Goal: Task Accomplishment & Management: Use online tool/utility

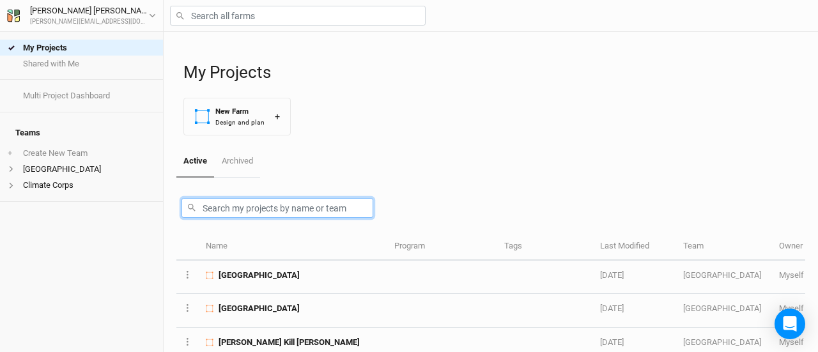
click at [296, 205] on input "text" at bounding box center [277, 208] width 192 height 20
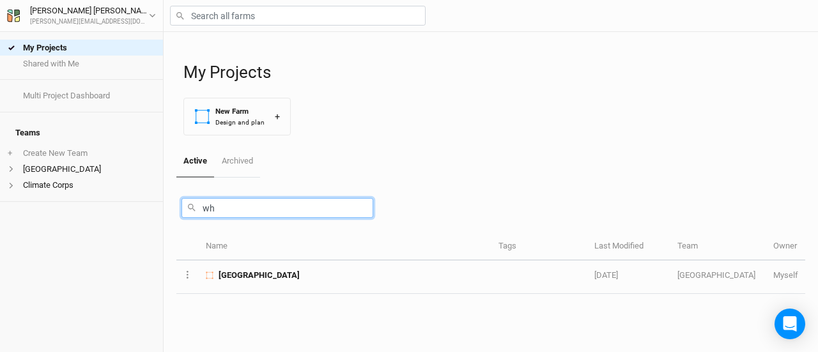
type input "w"
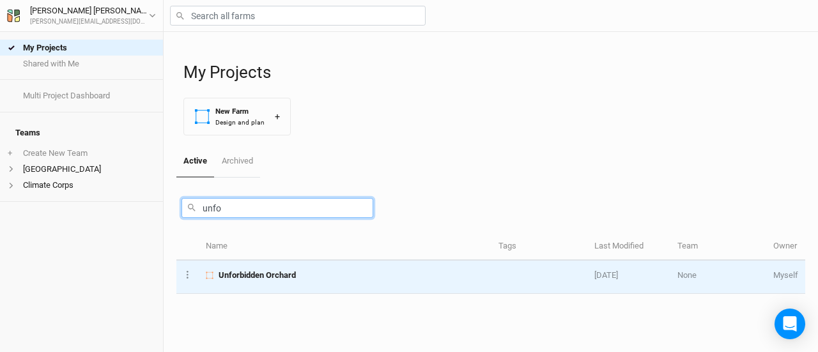
type input "unfo"
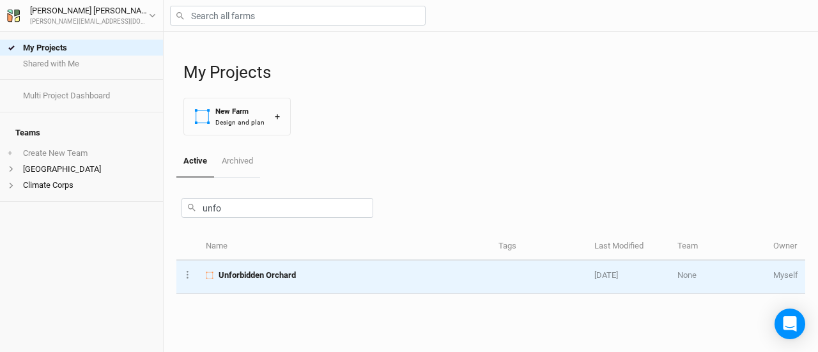
click at [273, 275] on span "Unforbidden Orchard" at bounding box center [257, 276] width 77 height 12
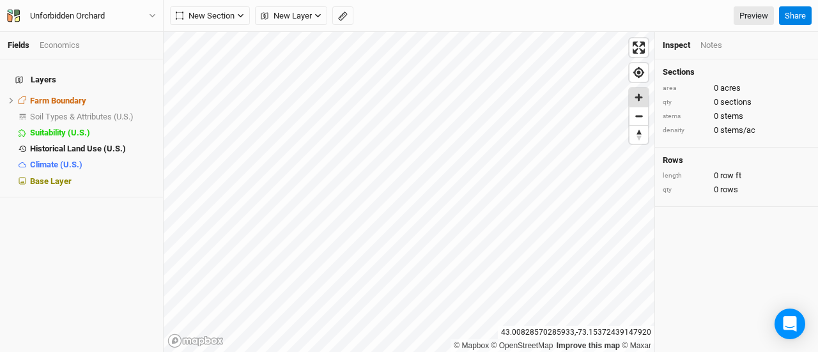
click at [643, 97] on span "Zoom in" at bounding box center [638, 97] width 19 height 19
click at [212, 16] on span "New Section" at bounding box center [205, 16] width 59 height 13
click at [212, 38] on div "Grid" at bounding box center [206, 42] width 19 height 15
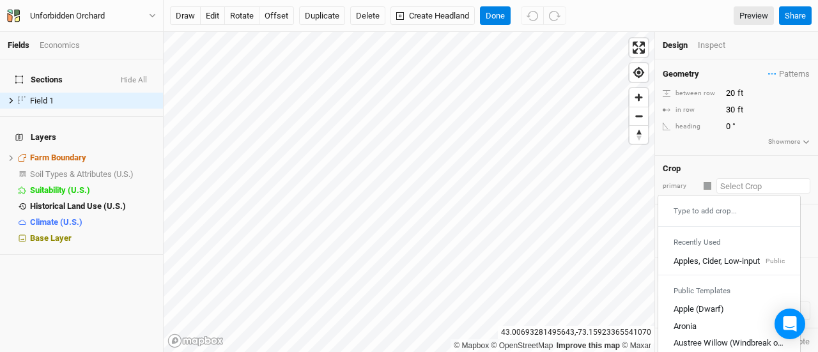
click at [728, 186] on input "text" at bounding box center [763, 185] width 94 height 15
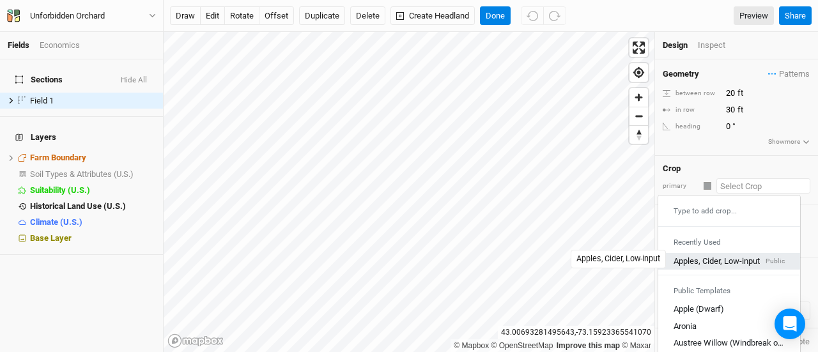
click at [710, 256] on div "Apples, Cider, Low-input" at bounding box center [716, 262] width 86 height 12
type input "20"
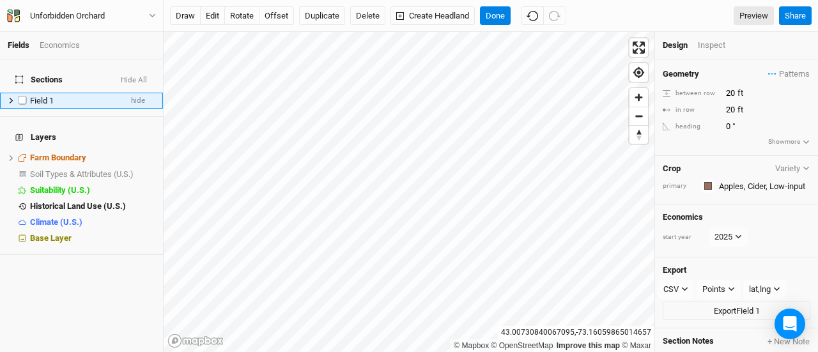
click at [45, 96] on span "Field 1" at bounding box center [42, 101] width 24 height 10
type input "Silvopasture planting 1"
click at [709, 43] on div "Inspect" at bounding box center [720, 46] width 45 height 12
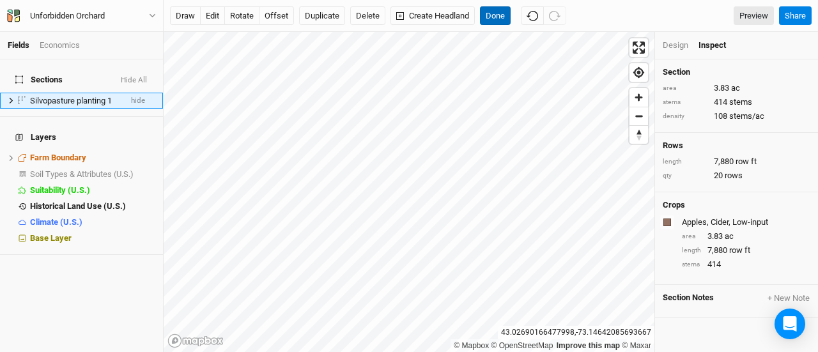
click at [495, 17] on button "Done" at bounding box center [495, 15] width 31 height 19
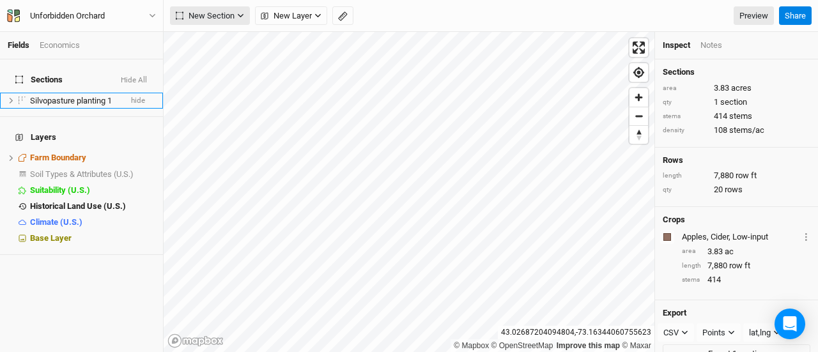
click at [226, 13] on span "New Section" at bounding box center [205, 16] width 59 height 13
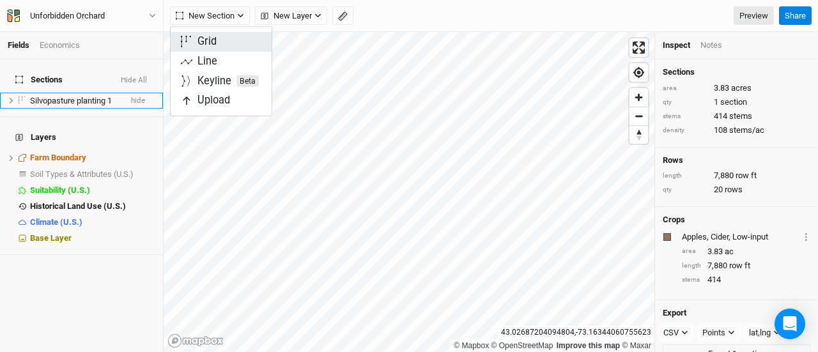
click at [212, 44] on div "Grid" at bounding box center [206, 42] width 19 height 15
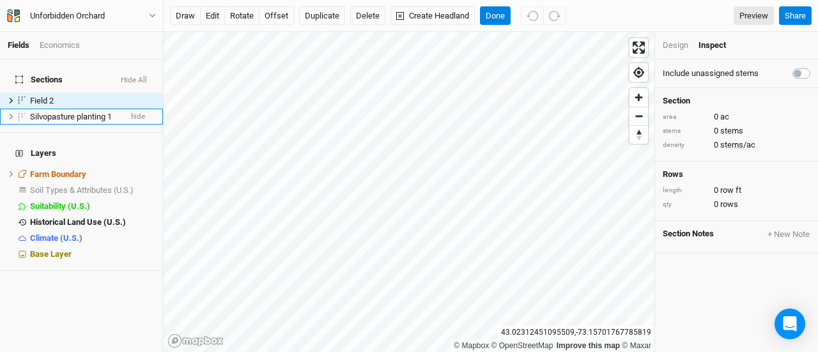
click at [674, 44] on div "Design" at bounding box center [676, 46] width 26 height 12
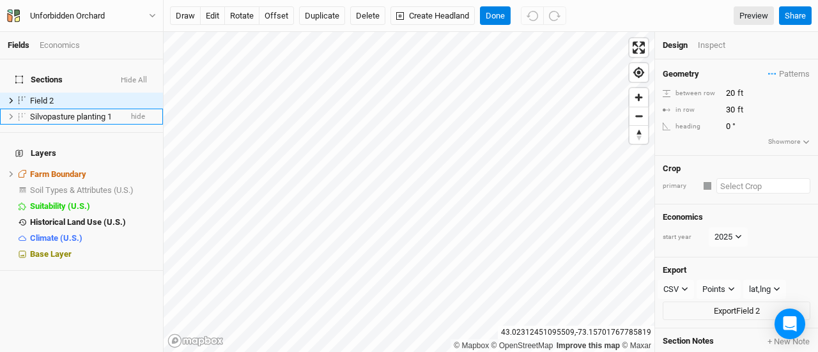
click at [742, 181] on input "text" at bounding box center [763, 185] width 94 height 15
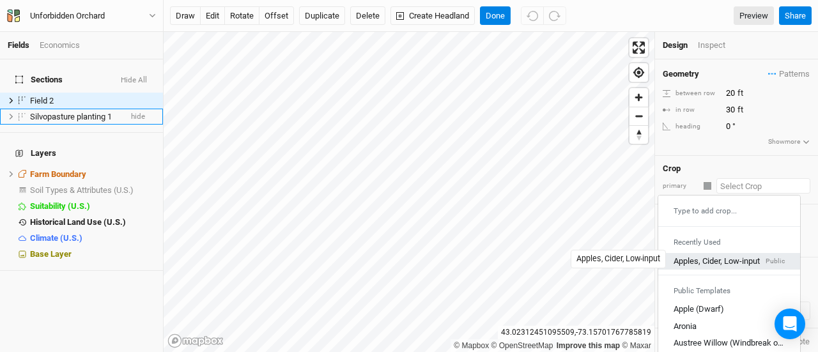
click at [724, 256] on div "Apples, Cider, Low-input" at bounding box center [716, 262] width 86 height 12
type input "20"
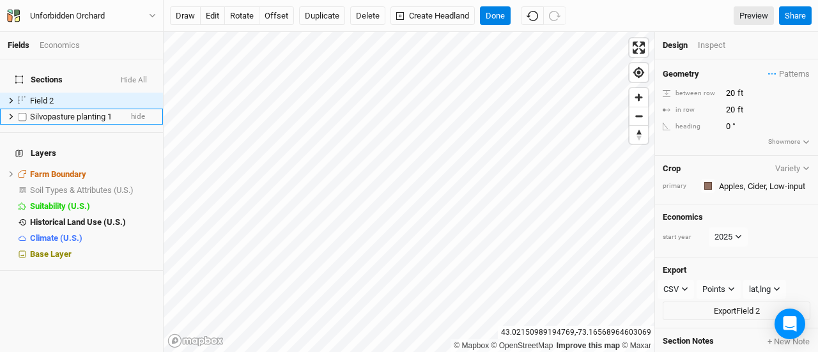
click at [58, 109] on li "Silvopasture planting 1 hide" at bounding box center [81, 117] width 163 height 16
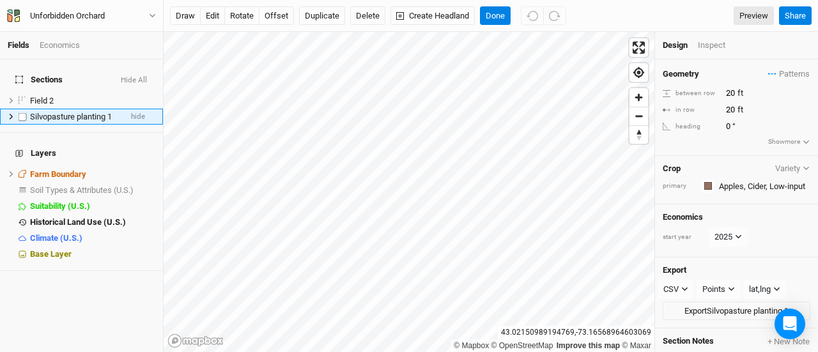
click at [58, 112] on span "Silvopasture planting 1" at bounding box center [71, 117] width 82 height 10
click at [47, 96] on span "Field 2" at bounding box center [42, 101] width 24 height 10
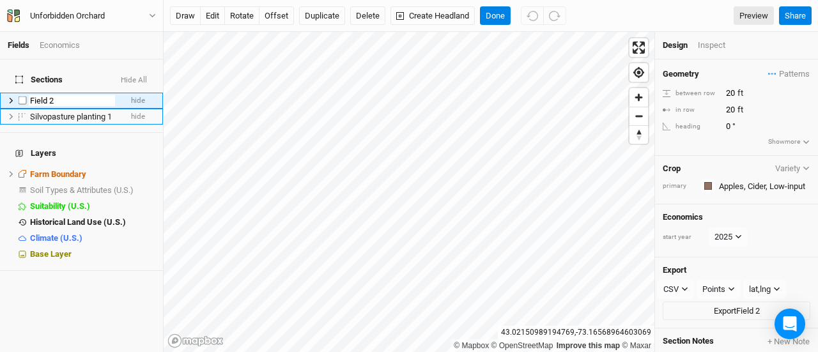
click at [47, 95] on input "Field 2" at bounding box center [72, 101] width 86 height 12
type input "Silvopasture Planting 2028"
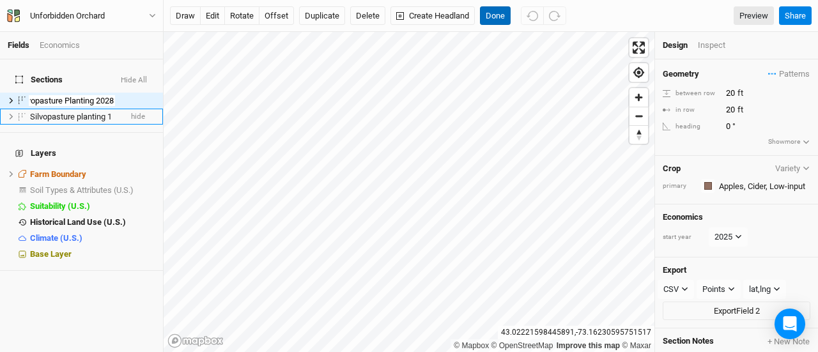
click at [496, 16] on button "Done" at bounding box center [495, 15] width 31 height 19
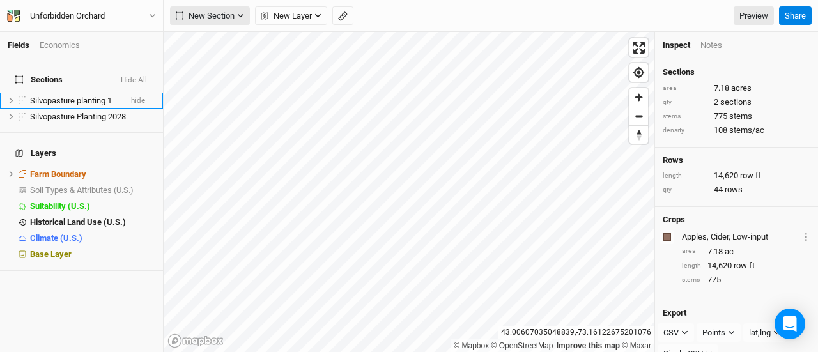
click at [242, 21] on button "New Section" at bounding box center [210, 15] width 80 height 19
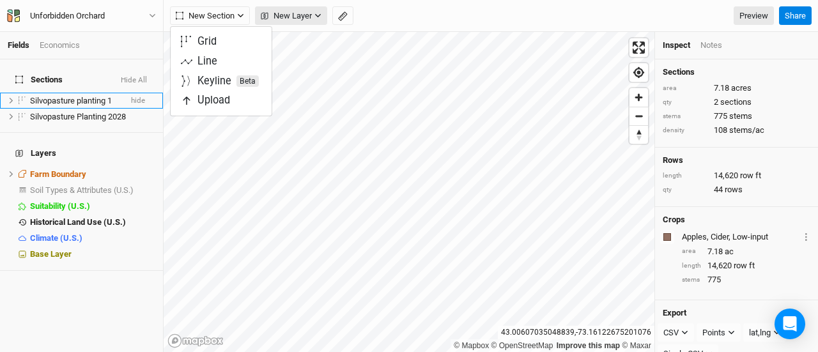
click at [300, 20] on span "New Layer" at bounding box center [286, 16] width 51 height 13
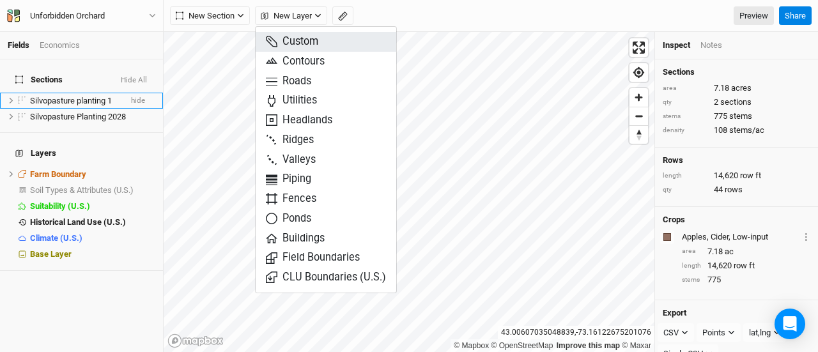
click at [292, 43] on span "Custom" at bounding box center [292, 42] width 52 height 15
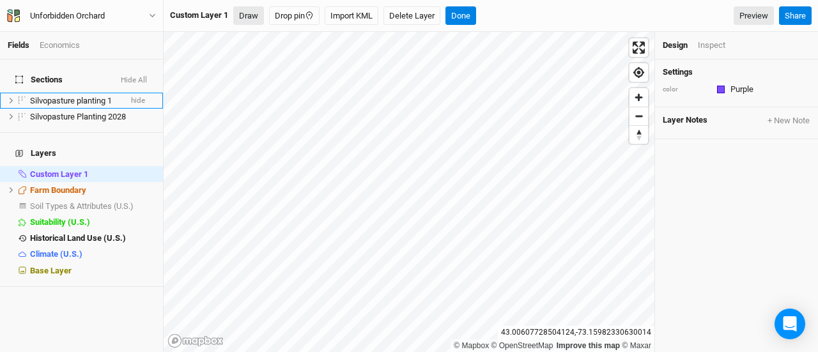
click at [253, 10] on button "Draw" at bounding box center [248, 15] width 31 height 19
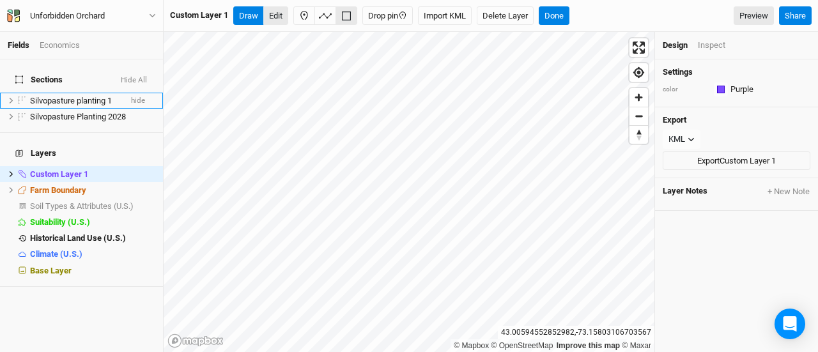
click at [277, 16] on button "Edit" at bounding box center [275, 15] width 25 height 19
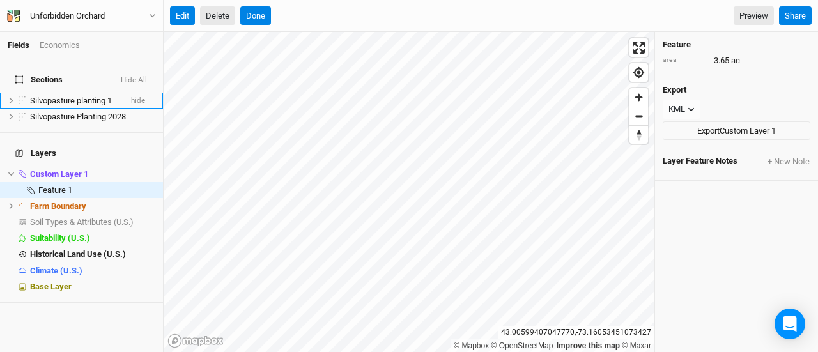
click at [212, 19] on button "Delete" at bounding box center [217, 15] width 35 height 19
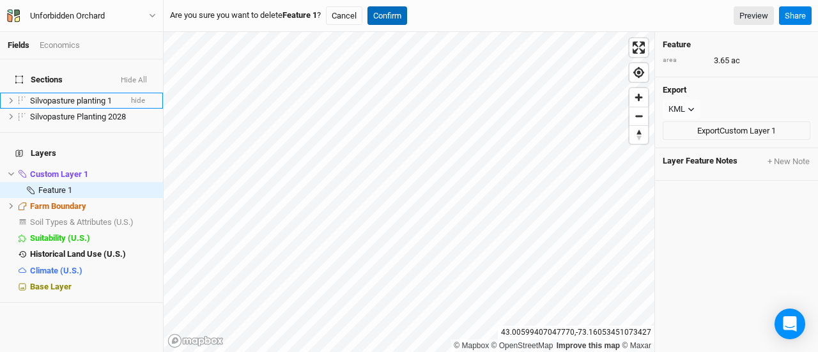
click at [386, 20] on button "Confirm" at bounding box center [387, 15] width 40 height 19
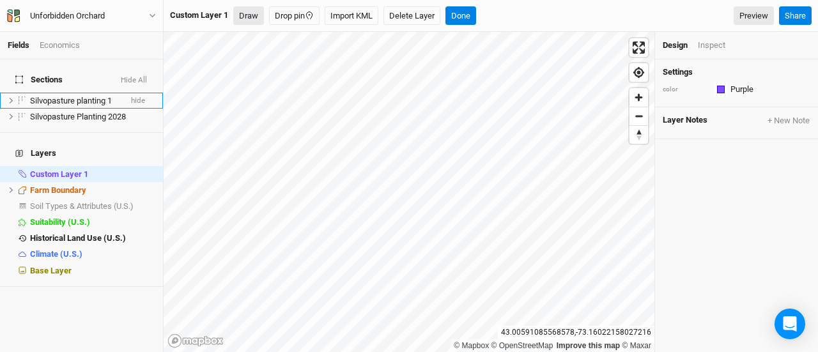
click at [248, 11] on button "Draw" at bounding box center [248, 15] width 31 height 19
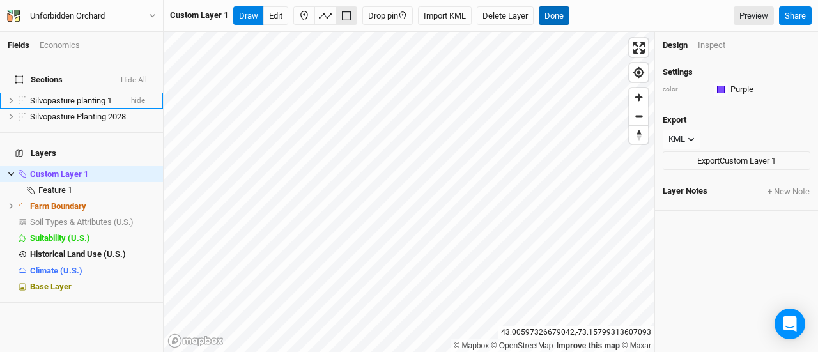
drag, startPoint x: 561, startPoint y: 18, endPoint x: 550, endPoint y: 28, distance: 14.9
click at [561, 18] on button "Done" at bounding box center [554, 15] width 31 height 19
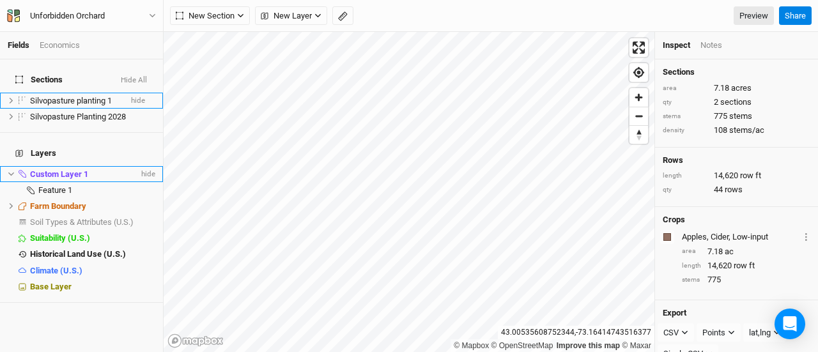
click at [60, 169] on span "Custom Layer 1" at bounding box center [59, 174] width 58 height 10
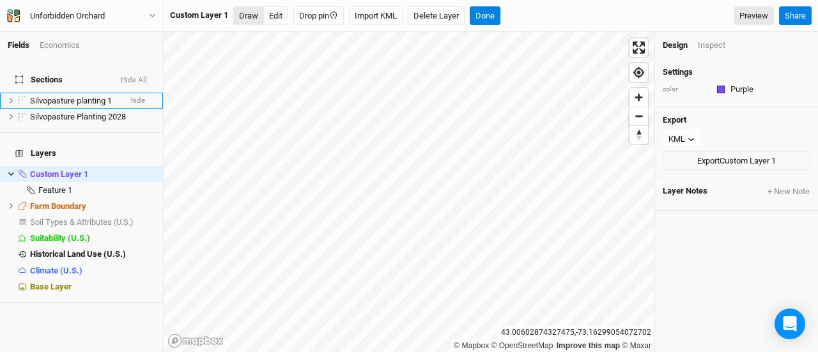
click at [249, 20] on button "Draw" at bounding box center [248, 15] width 31 height 19
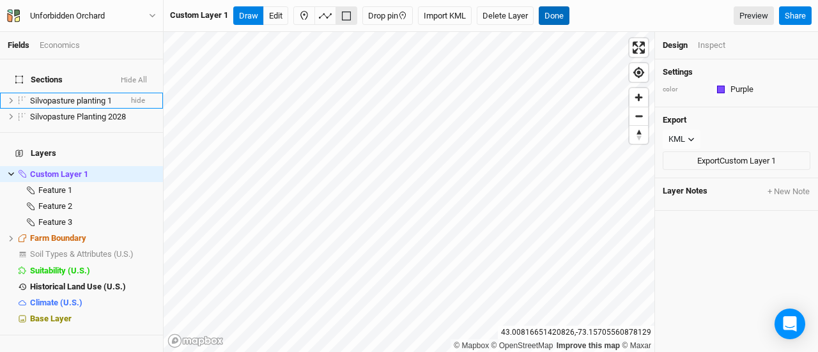
click at [551, 17] on button "Done" at bounding box center [554, 15] width 31 height 19
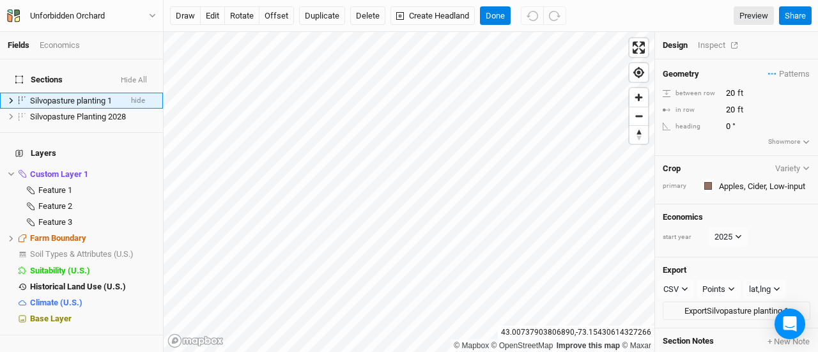
click at [706, 49] on div "Inspect" at bounding box center [720, 46] width 45 height 12
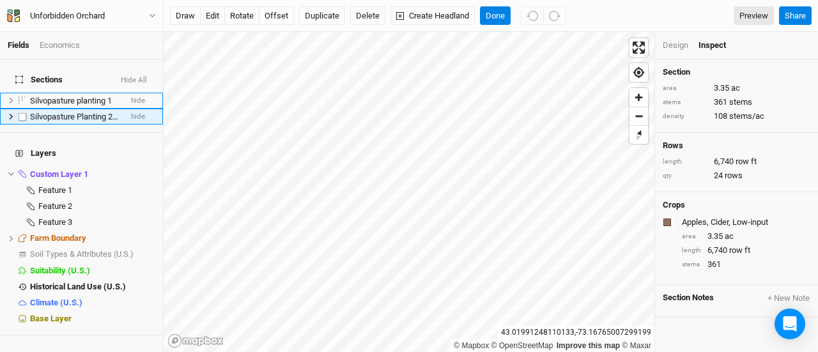
click at [121, 109] on li "Silvopasture Planting 2028 hide" at bounding box center [81, 117] width 163 height 16
click at [713, 50] on div "Inspect" at bounding box center [720, 46] width 45 height 12
click at [713, 45] on div "Inspect" at bounding box center [720, 46] width 45 height 12
click at [185, 17] on button "draw" at bounding box center [185, 15] width 31 height 19
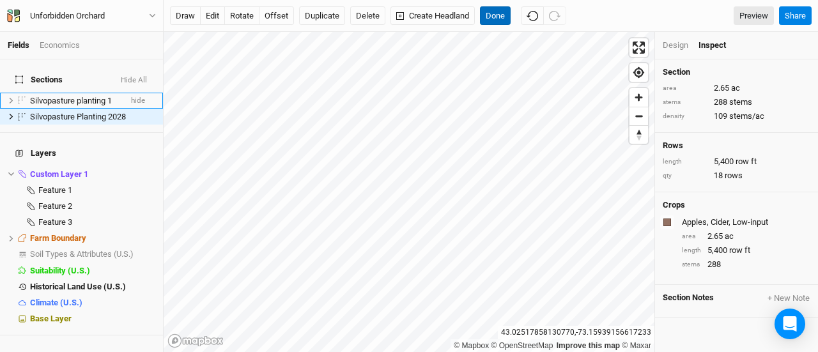
click at [491, 12] on button "Done" at bounding box center [495, 15] width 31 height 19
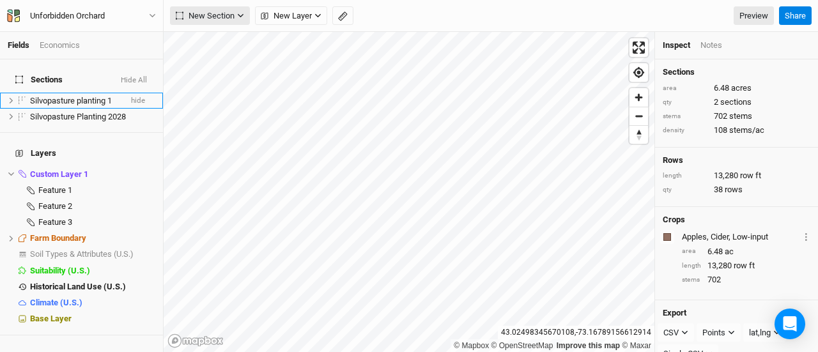
click at [227, 22] on span "New Section" at bounding box center [205, 16] width 59 height 13
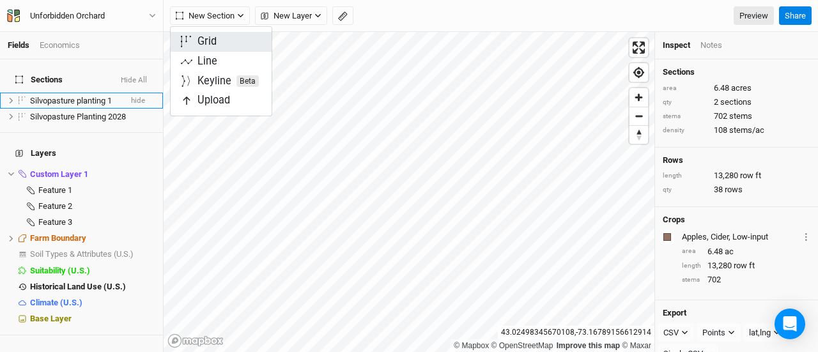
click at [233, 40] on button "Grid" at bounding box center [221, 42] width 101 height 20
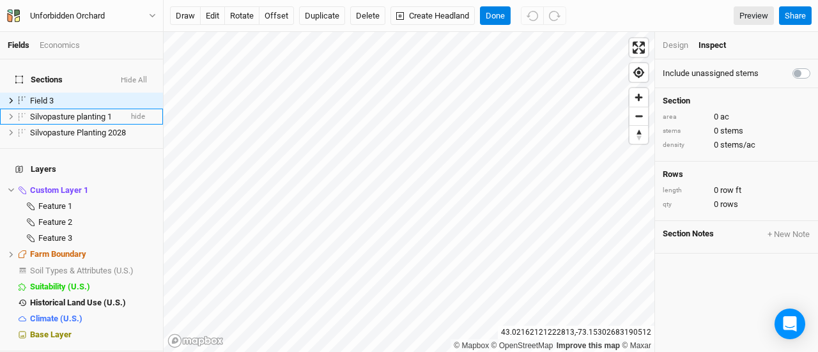
click at [677, 42] on div "Design" at bounding box center [676, 46] width 26 height 12
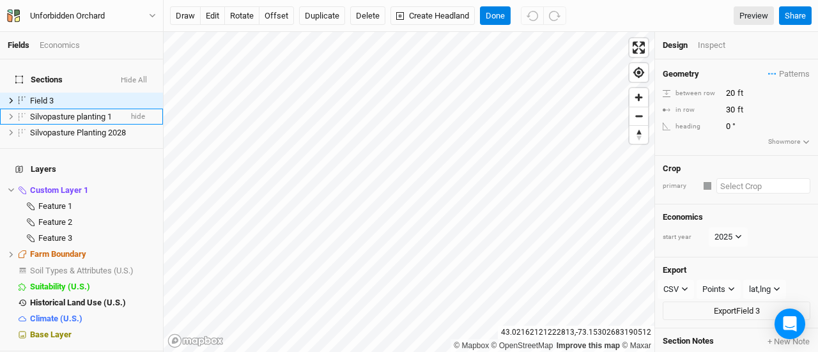
click at [747, 180] on input "text" at bounding box center [763, 185] width 94 height 15
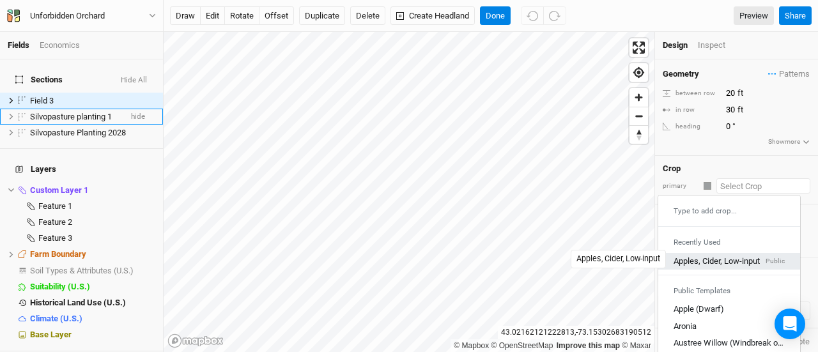
click at [710, 256] on div "Apples, Cider, Low-input" at bounding box center [716, 262] width 86 height 12
type input "20"
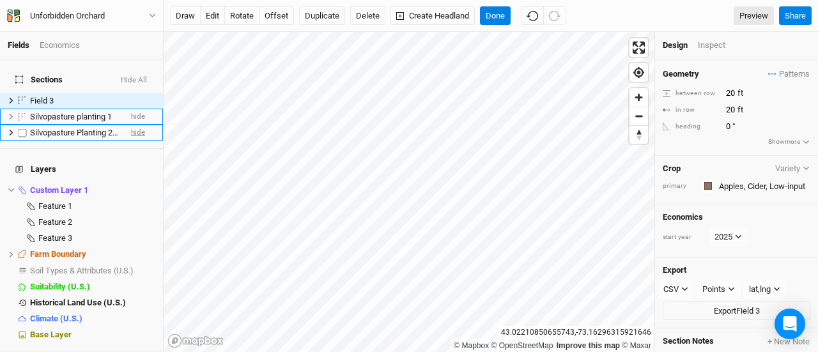
click at [131, 125] on span "hide" at bounding box center [138, 133] width 14 height 16
click at [75, 128] on span "Silvopasture Planting 2028" at bounding box center [78, 133] width 96 height 10
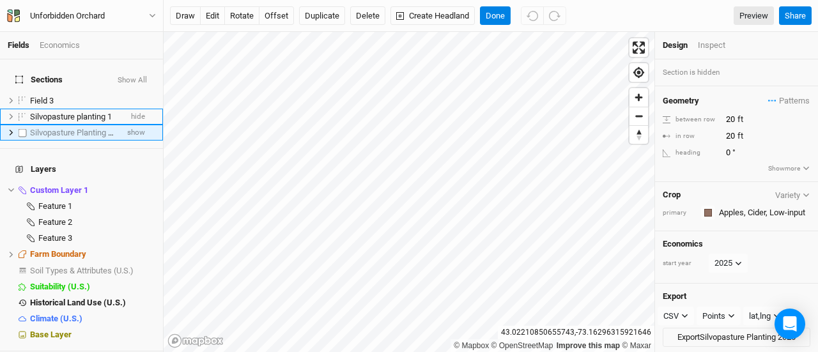
click at [27, 125] on label at bounding box center [23, 133] width 16 height 16
click at [27, 128] on input "checkbox" at bounding box center [23, 132] width 8 height 8
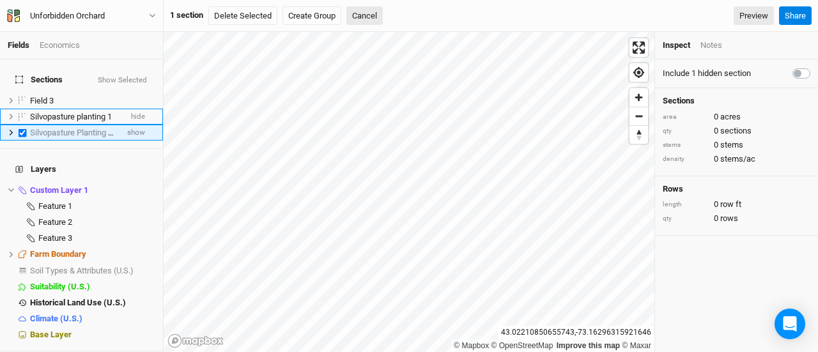
click at [100, 128] on span "Silvopasture Planting 2028" at bounding box center [78, 133] width 96 height 10
checkbox input "false"
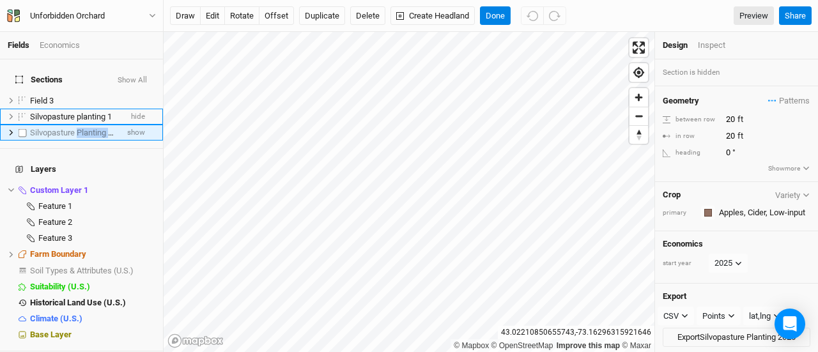
click at [100, 128] on span "Silvopasture Planting 2028" at bounding box center [78, 133] width 96 height 10
click at [101, 127] on input "Silvopasture Planting 2028" at bounding box center [72, 133] width 86 height 12
type input "Silvopasture Planting Spring 2026"
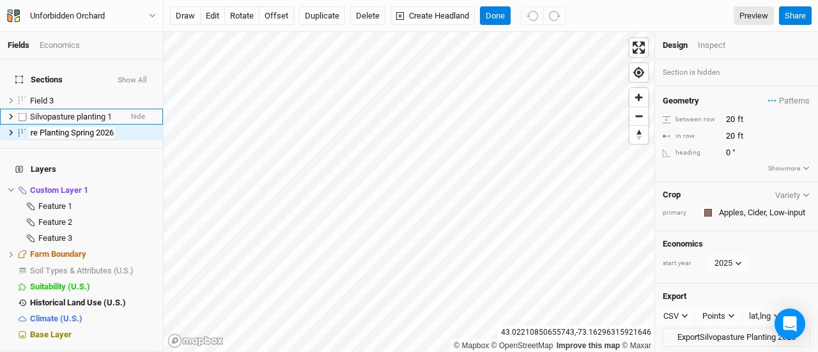
scroll to position [0, 40]
click at [73, 112] on span "Silvopasture planting 1" at bounding box center [71, 117] width 82 height 10
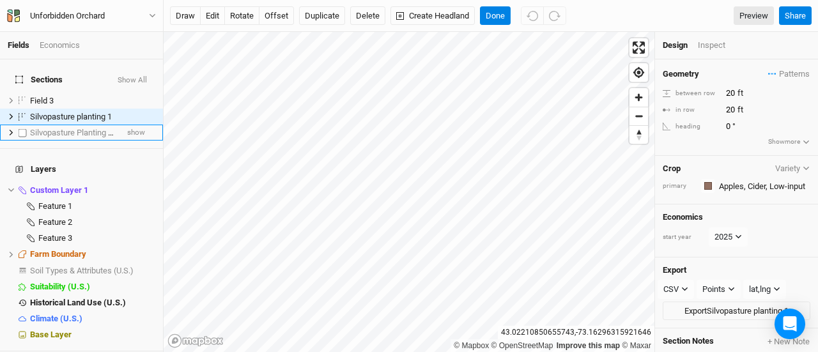
click at [21, 128] on label at bounding box center [23, 133] width 16 height 16
click at [21, 128] on input "checkbox" at bounding box center [23, 132] width 8 height 8
checkbox input "true"
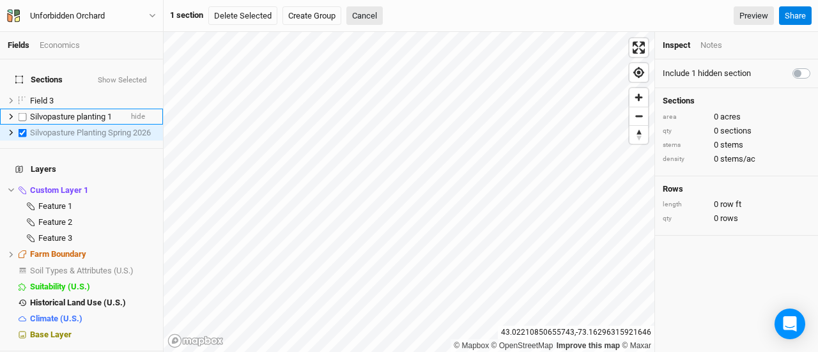
click at [78, 112] on span "Silvopasture planting 1" at bounding box center [71, 117] width 82 height 10
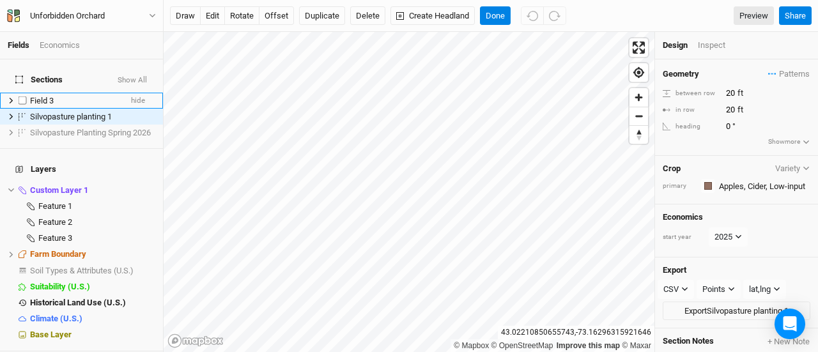
click at [43, 96] on span "Field 3" at bounding box center [42, 101] width 24 height 10
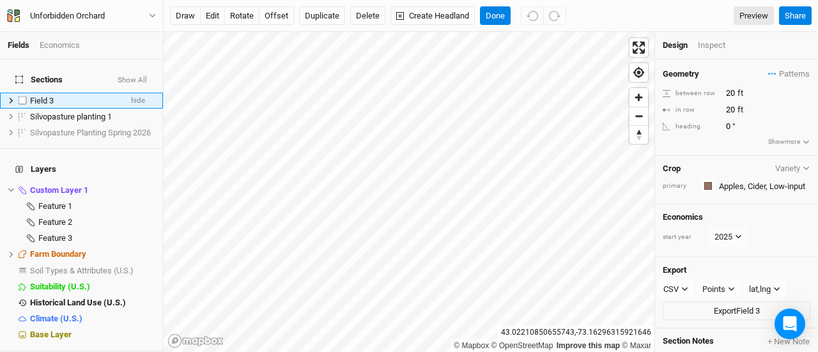
click at [63, 96] on div "Field 3" at bounding box center [75, 101] width 91 height 10
click at [54, 96] on span "Field 3" at bounding box center [42, 101] width 24 height 10
type input "Spring Planting Fall 2028"
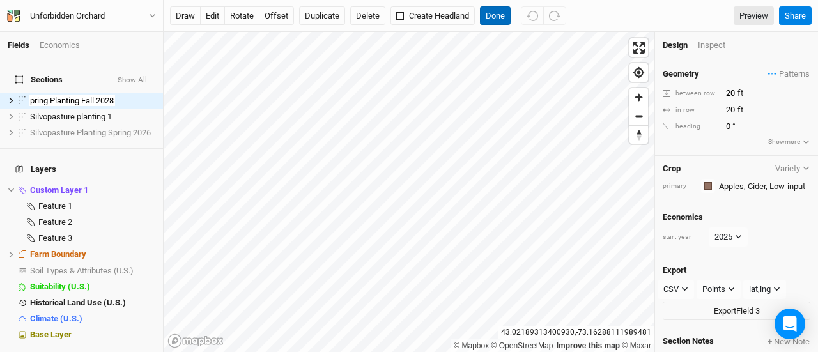
click at [495, 12] on button "Done" at bounding box center [495, 15] width 31 height 19
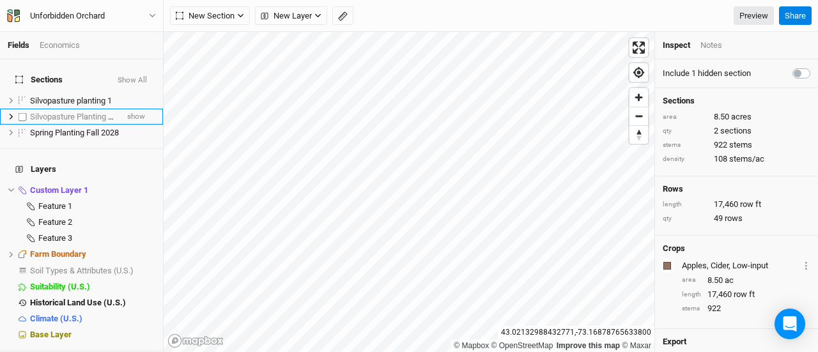
click at [95, 112] on span "Silvopasture Planting Spring 2026" at bounding box center [90, 117] width 121 height 10
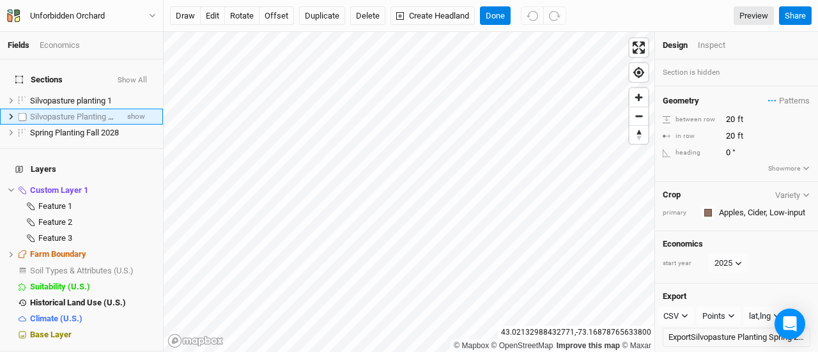
click at [20, 109] on label at bounding box center [23, 117] width 16 height 16
click at [20, 112] on input "checkbox" at bounding box center [23, 116] width 8 height 8
checkbox input "true"
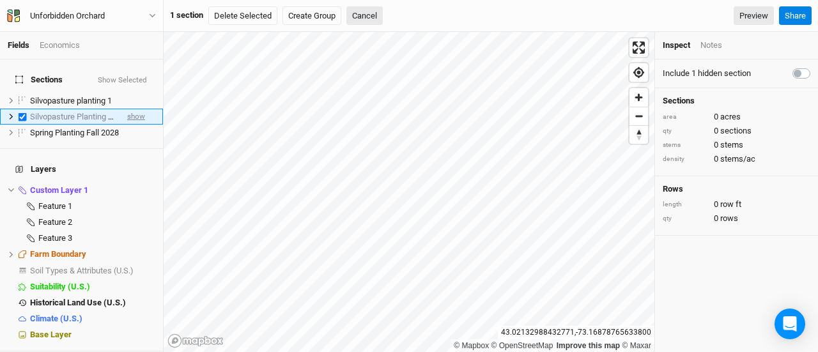
click at [127, 109] on span "show" at bounding box center [136, 117] width 18 height 16
